Goal: Communication & Community: Share content

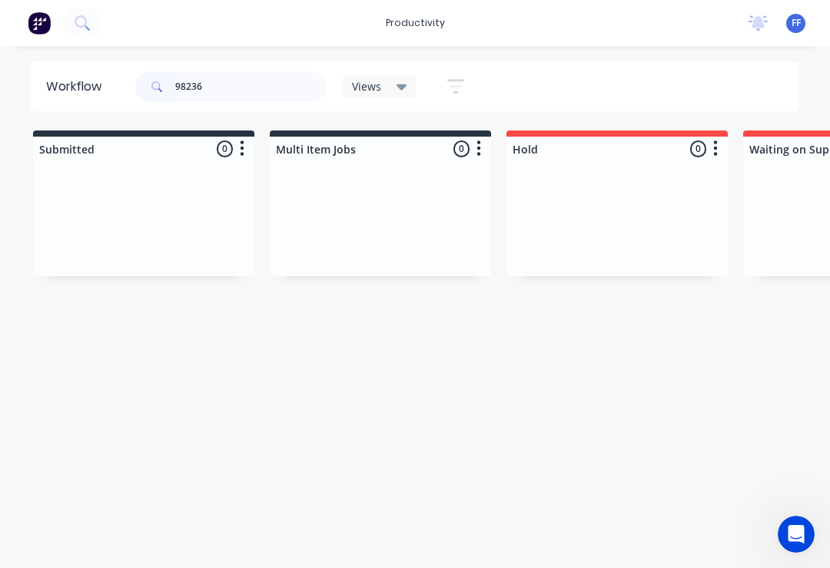
click at [378, 224] on div at bounding box center [380, 218] width 221 height 115
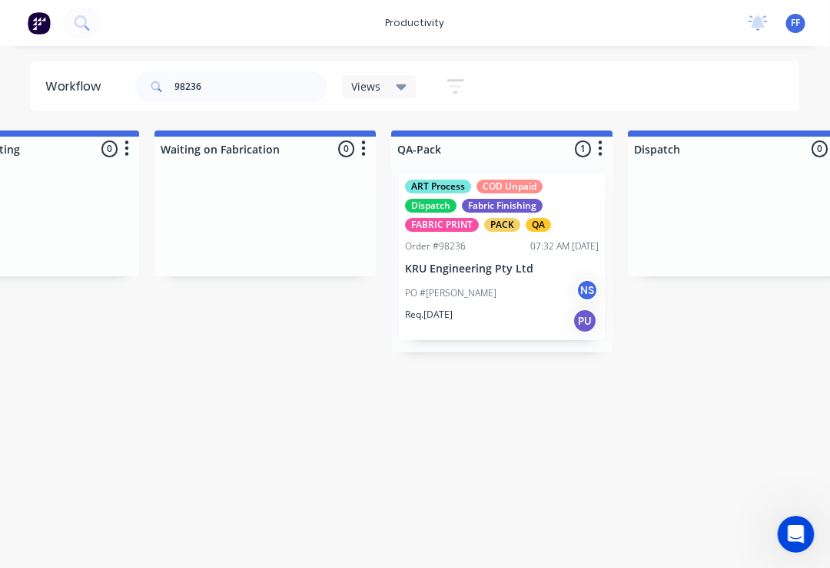
scroll to position [0, 3664]
click at [502, 280] on div "PO #[PERSON_NAME] NS" at bounding box center [502, 293] width 194 height 29
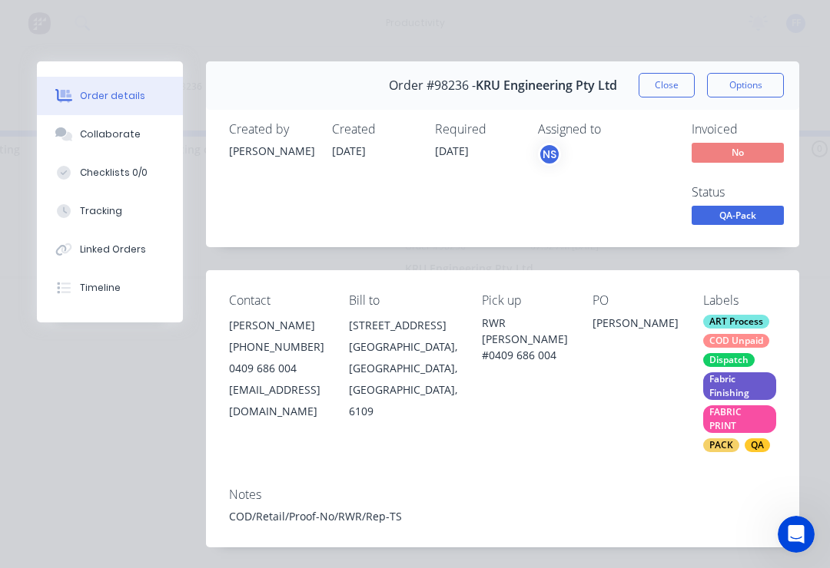
click at [110, 148] on button "Collaborate" at bounding box center [110, 134] width 146 height 38
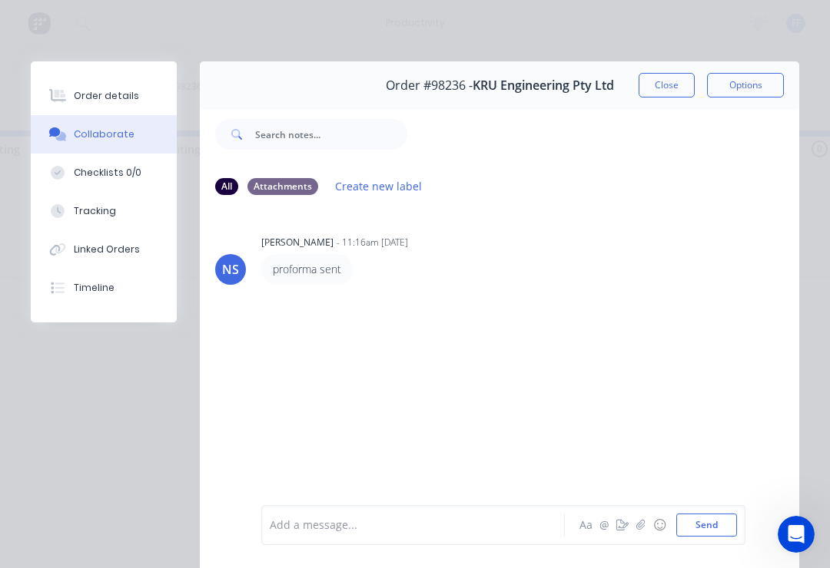
click at [640, 528] on icon "button" at bounding box center [640, 525] width 9 height 11
click at [731, 522] on button "Send" at bounding box center [706, 525] width 61 height 23
click at [645, 528] on icon "button" at bounding box center [640, 525] width 9 height 11
click at [730, 520] on button "Send" at bounding box center [706, 525] width 61 height 23
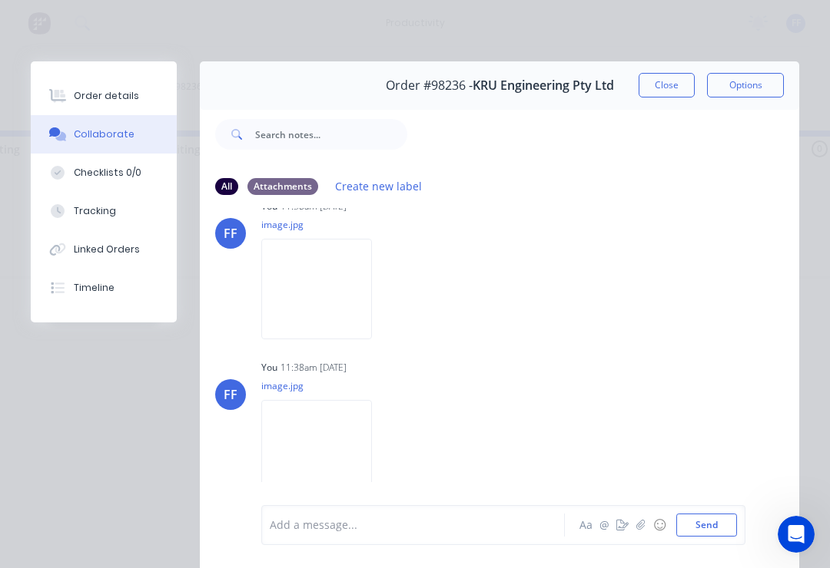
scroll to position [112, 0]
click at [642, 528] on icon "button" at bounding box center [640, 525] width 9 height 11
click at [729, 522] on button "Send" at bounding box center [706, 525] width 61 height 23
click at [674, 92] on button "Close" at bounding box center [666, 85] width 56 height 25
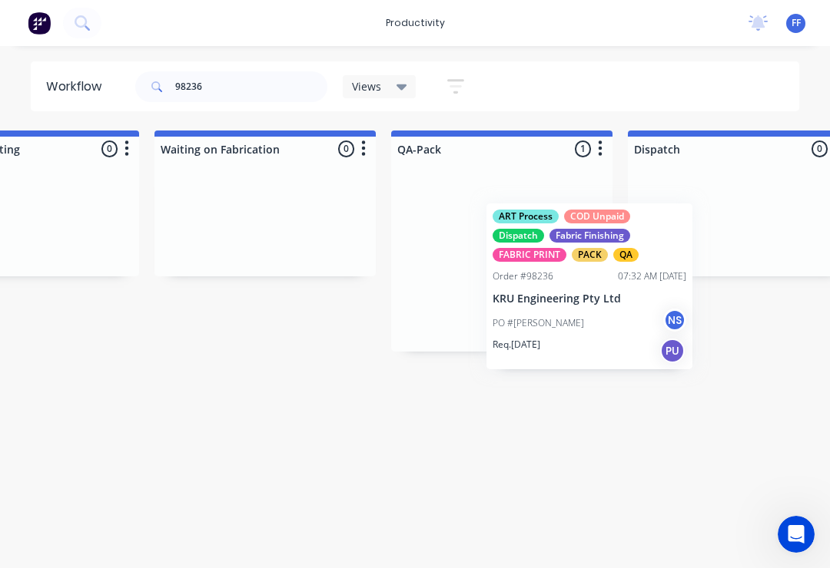
scroll to position [0, 3665]
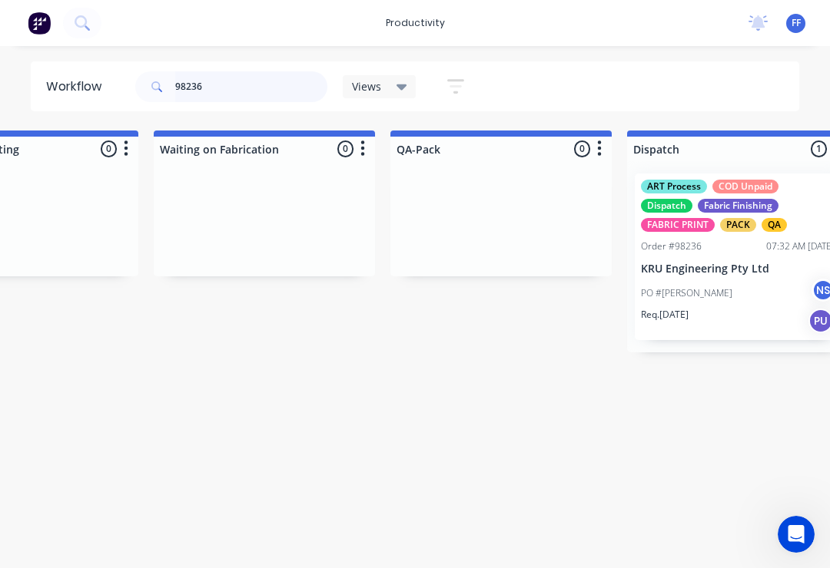
click at [244, 94] on input "98236" at bounding box center [251, 86] width 152 height 31
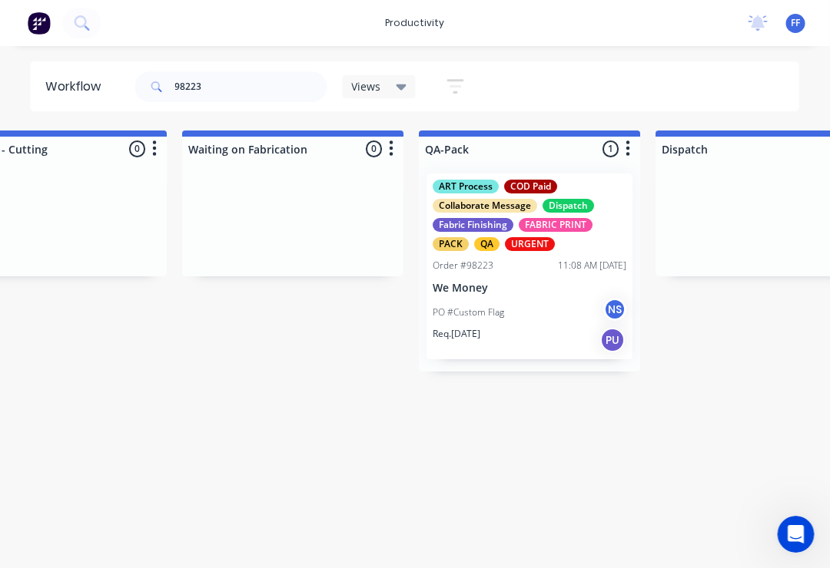
scroll to position [0, 3677]
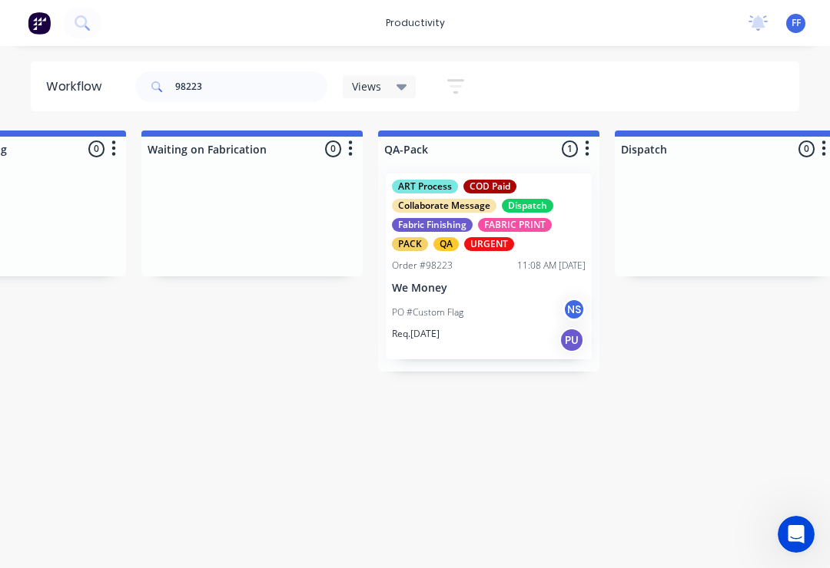
click at [502, 325] on div "PO #Custom Flag NS" at bounding box center [489, 312] width 194 height 29
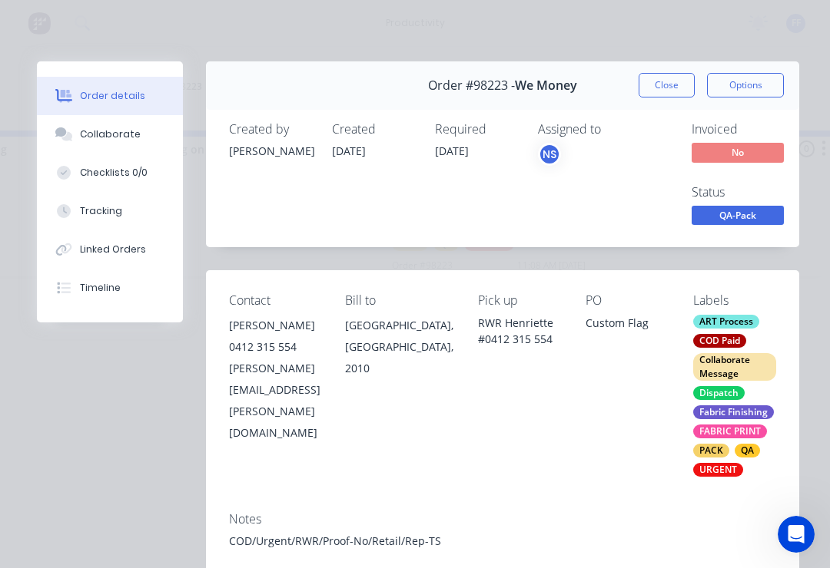
click at [125, 141] on div "Collaborate" at bounding box center [110, 135] width 61 height 14
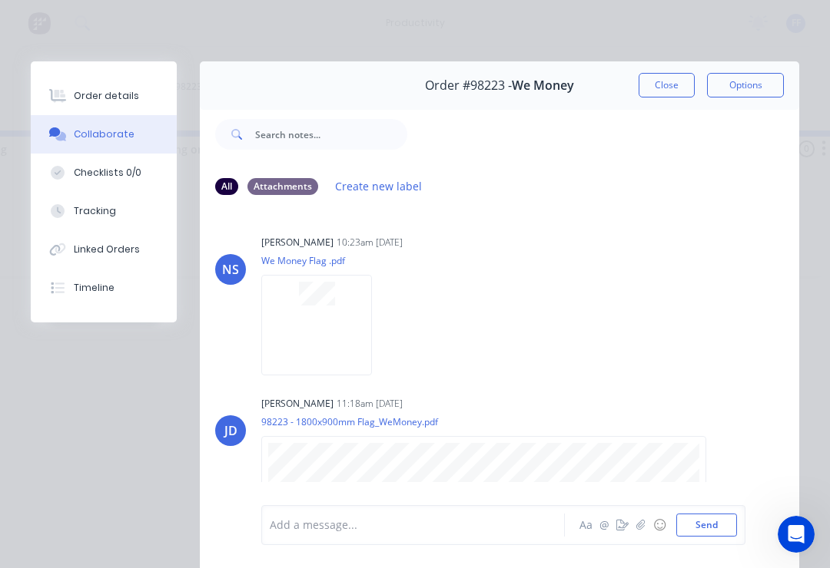
click at [645, 525] on icon "button" at bounding box center [640, 525] width 9 height 11
click at [338, 441] on icon at bounding box center [332, 442] width 14 height 14
click at [637, 528] on icon "button" at bounding box center [640, 525] width 8 height 10
click at [731, 524] on button "Send" at bounding box center [706, 525] width 61 height 23
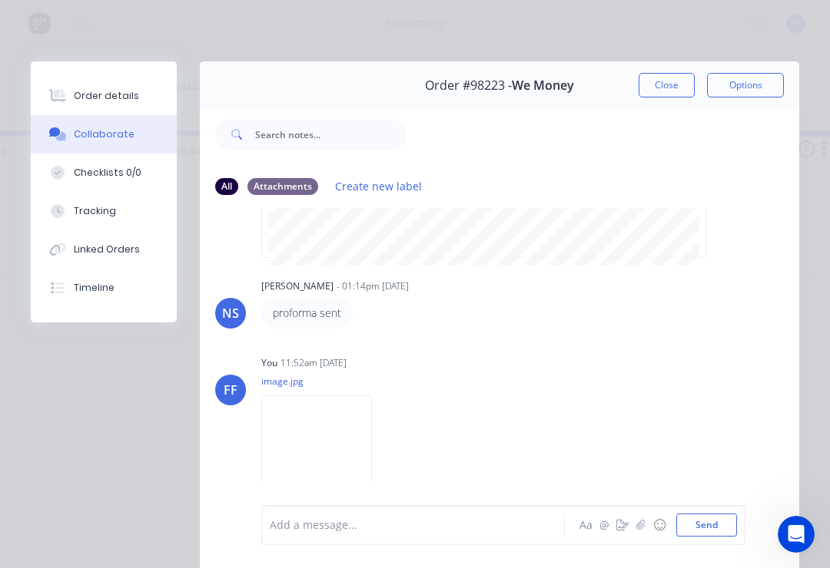
scroll to position [280, 0]
click at [666, 78] on button "Close" at bounding box center [666, 85] width 56 height 25
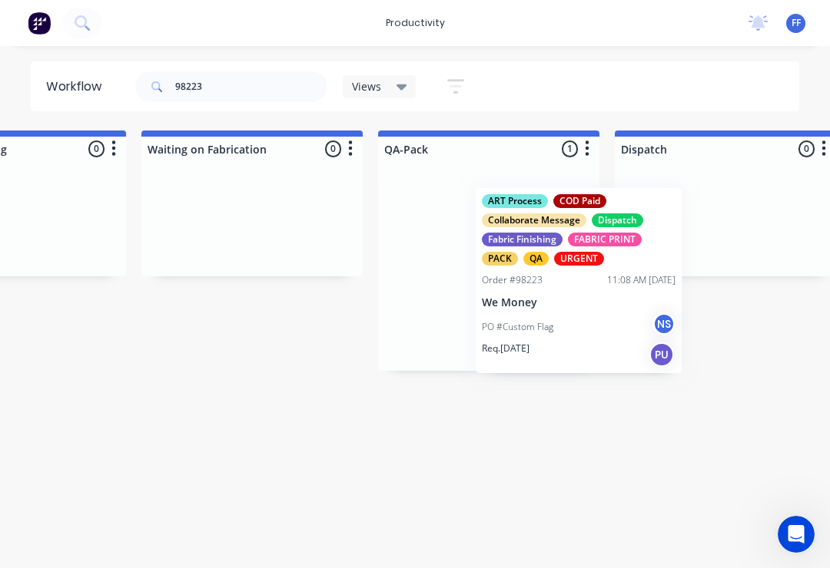
scroll to position [0, 3679]
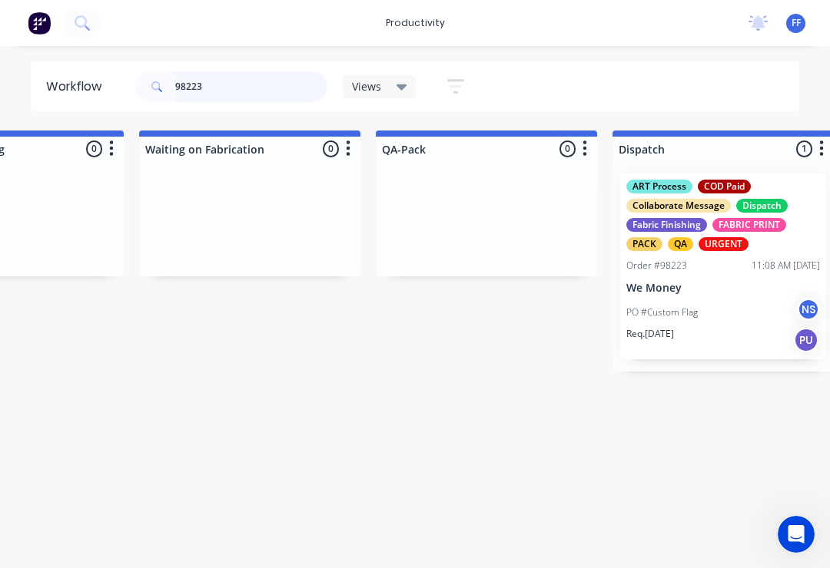
click at [230, 98] on input "98223" at bounding box center [251, 86] width 152 height 31
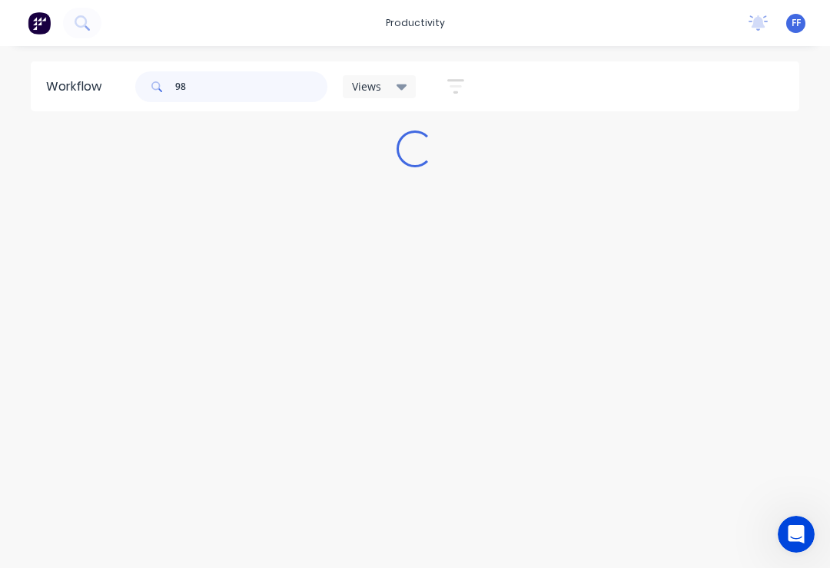
scroll to position [0, 0]
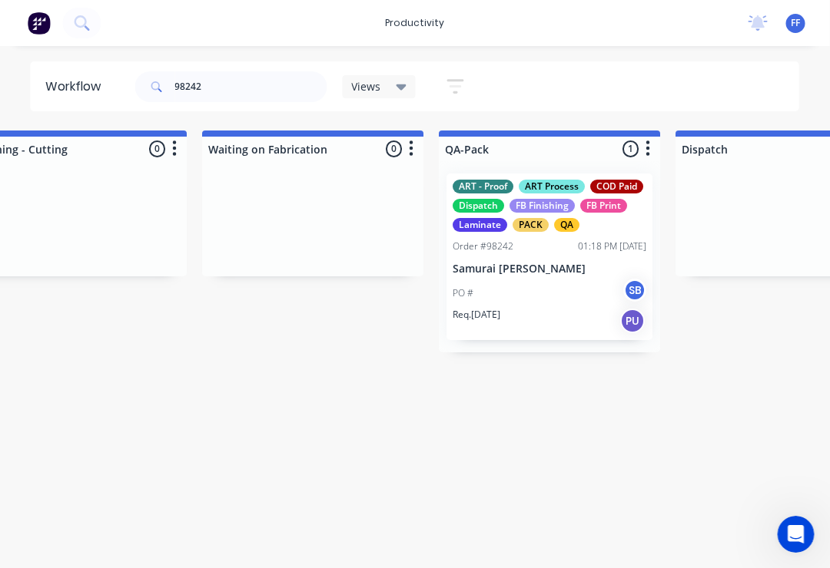
click at [542, 281] on div "PO # SB" at bounding box center [550, 293] width 194 height 29
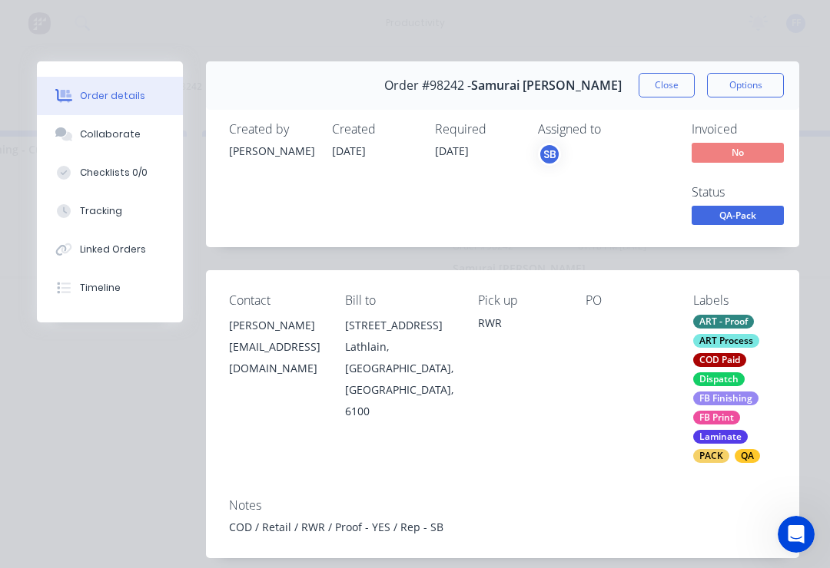
click at [118, 137] on div "Collaborate" at bounding box center [110, 135] width 61 height 14
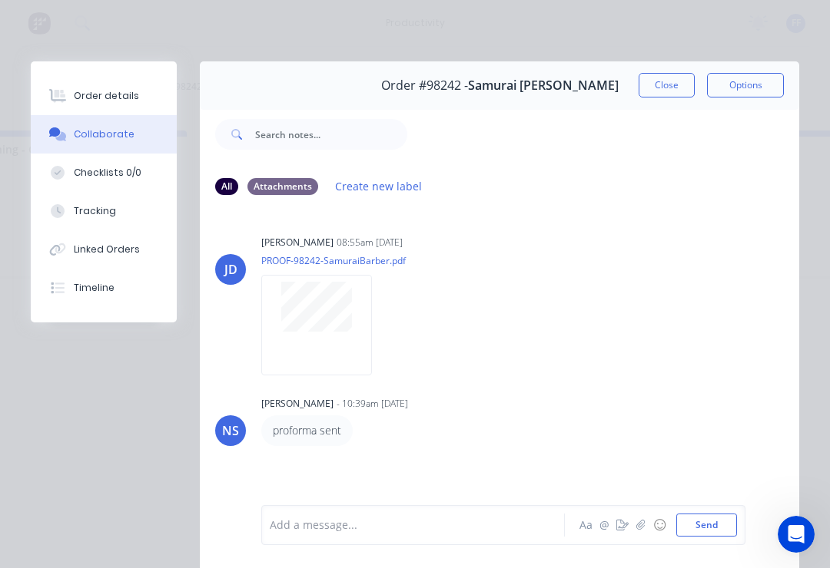
click at [648, 530] on button "button" at bounding box center [640, 525] width 18 height 18
click at [724, 525] on button "Send" at bounding box center [706, 525] width 61 height 23
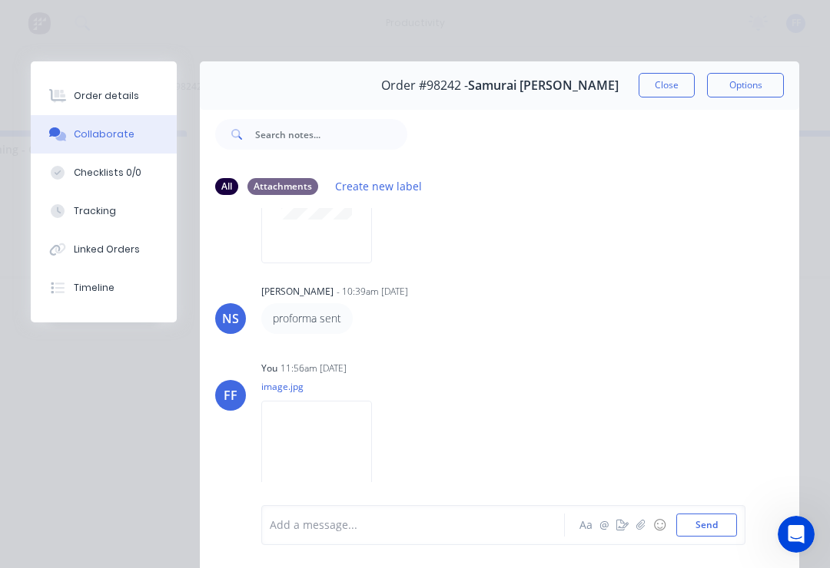
scroll to position [112, 0]
click at [664, 90] on button "Close" at bounding box center [666, 85] width 56 height 25
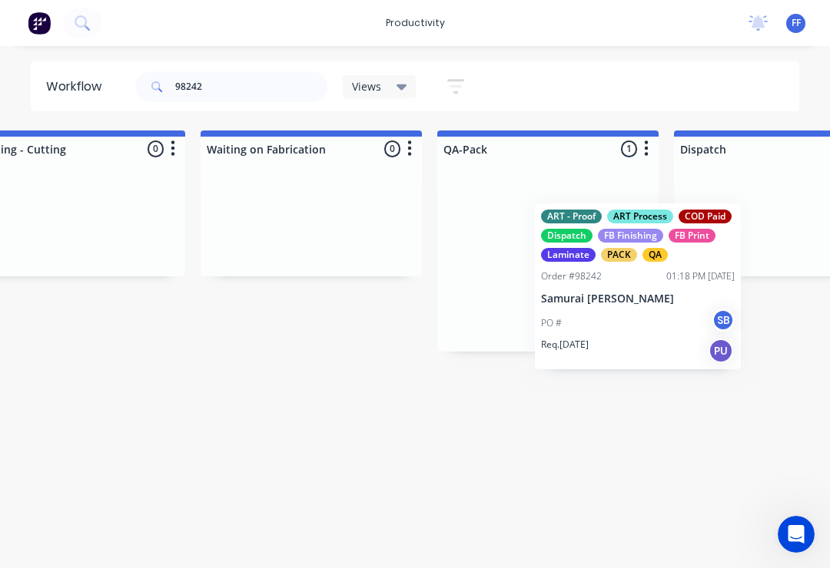
scroll to position [0, 3651]
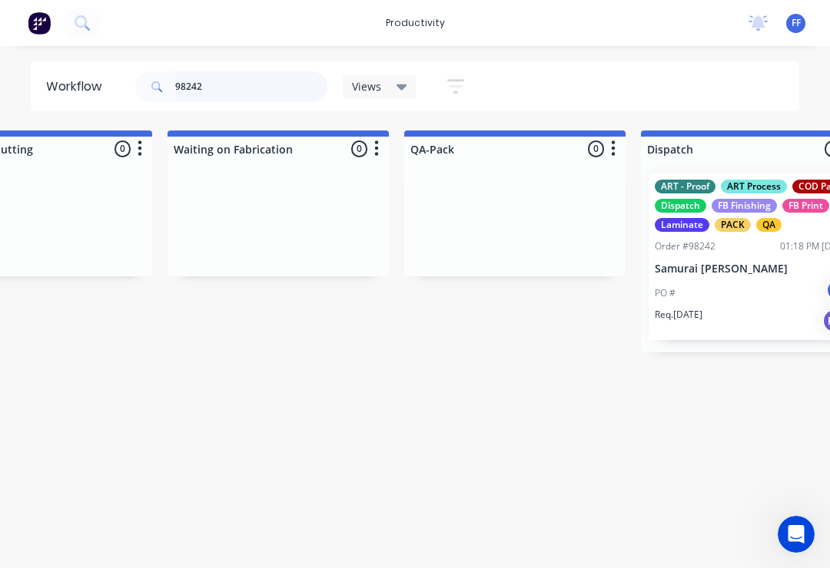
click at [234, 92] on input "98242" at bounding box center [251, 86] width 152 height 31
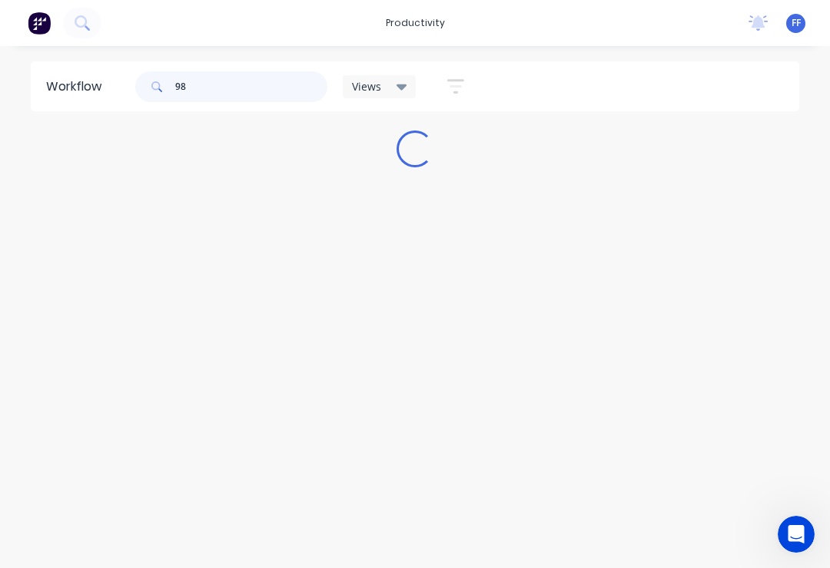
scroll to position [0, 0]
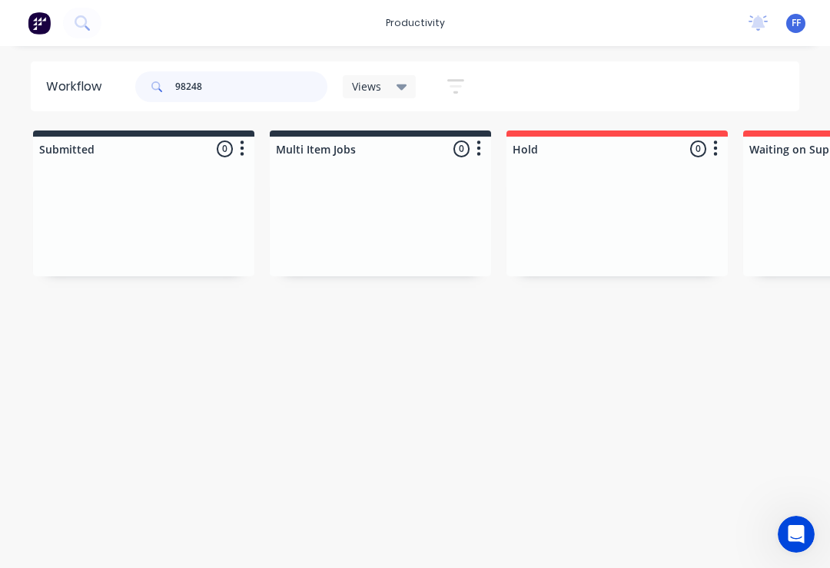
type input "98248"
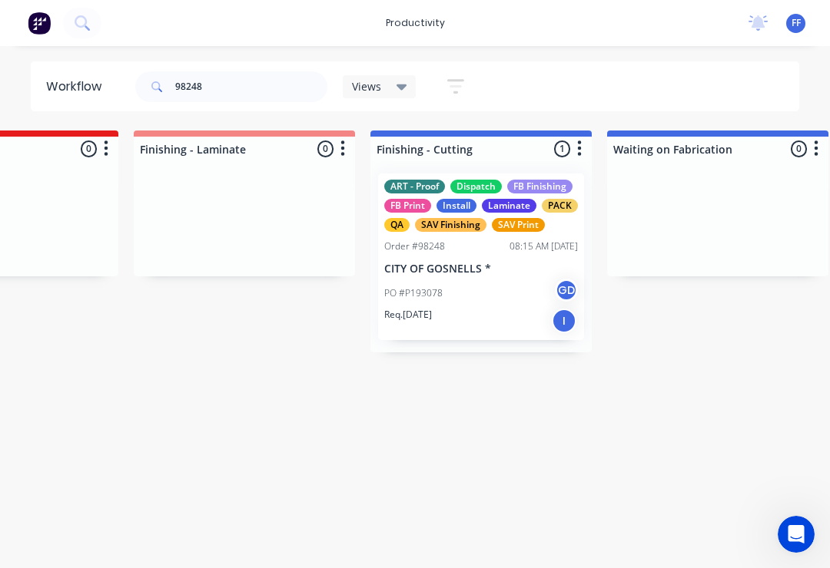
scroll to position [0, 3209]
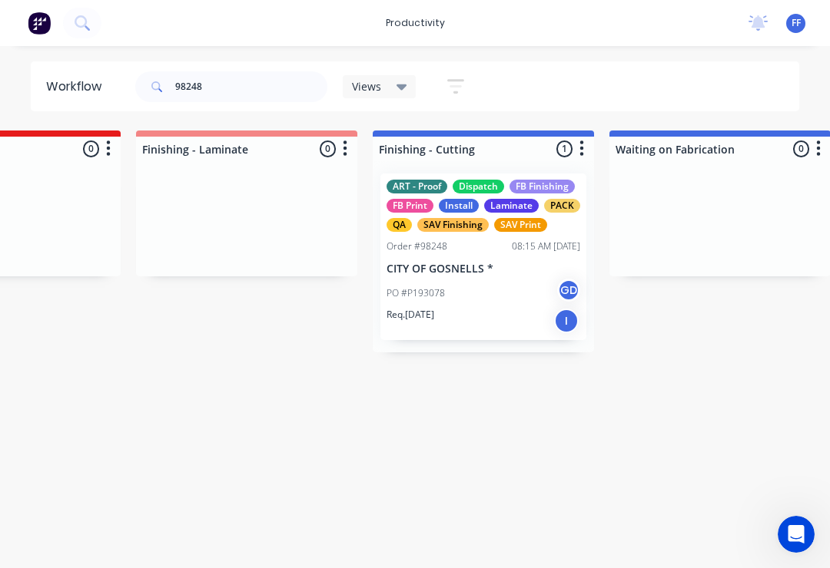
click at [473, 280] on div "PO #P193078 GD" at bounding box center [483, 293] width 194 height 29
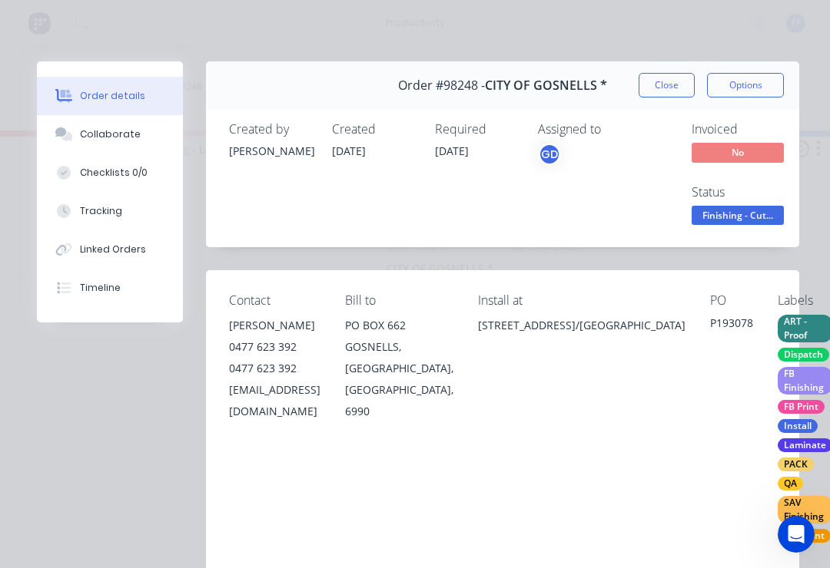
click at [125, 137] on div "Collaborate" at bounding box center [110, 135] width 61 height 14
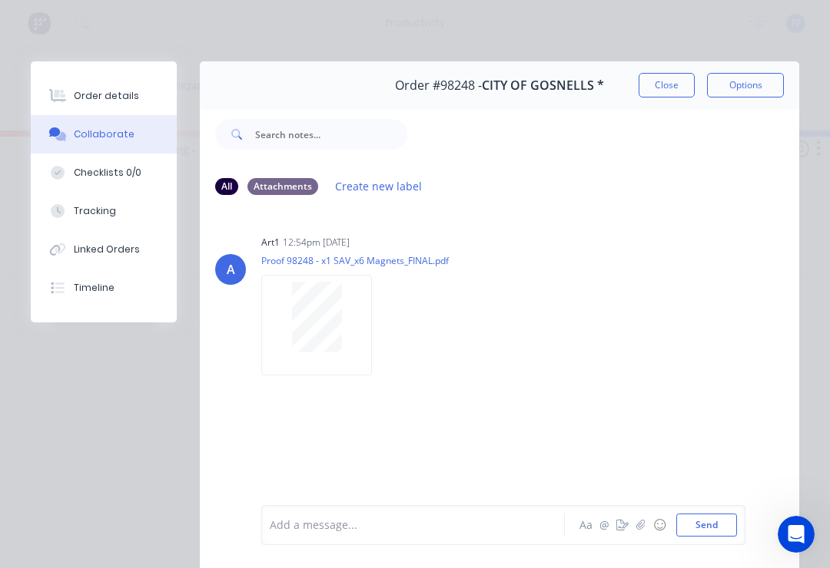
click at [643, 529] on icon "button" at bounding box center [640, 525] width 9 height 11
click at [726, 535] on button "Send" at bounding box center [706, 525] width 61 height 23
click at [639, 532] on button "button" at bounding box center [640, 525] width 18 height 18
click at [731, 525] on button "Send" at bounding box center [706, 525] width 61 height 23
